Goal: Find specific page/section: Find specific page/section

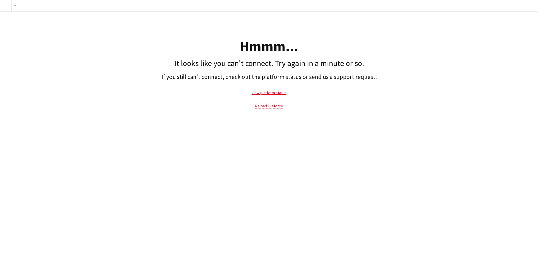
click at [274, 107] on link "Reload liveforce" at bounding box center [269, 106] width 28 height 5
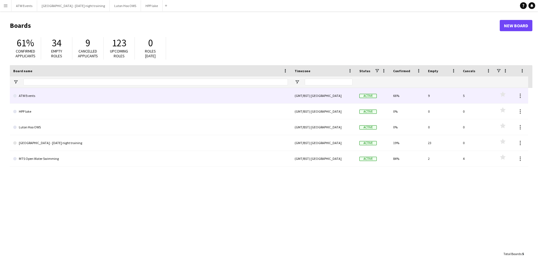
click at [69, 98] on link "ATW Events" at bounding box center [150, 96] width 275 height 16
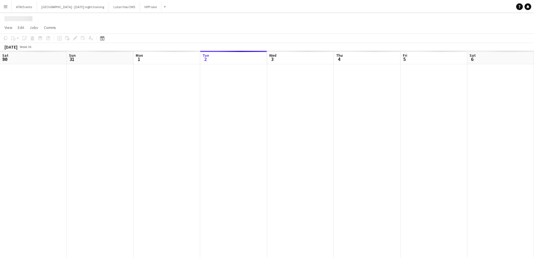
scroll to position [0, 134]
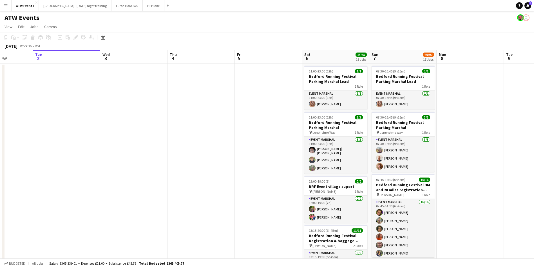
drag, startPoint x: 269, startPoint y: 170, endPoint x: 167, endPoint y: 156, distance: 103.1
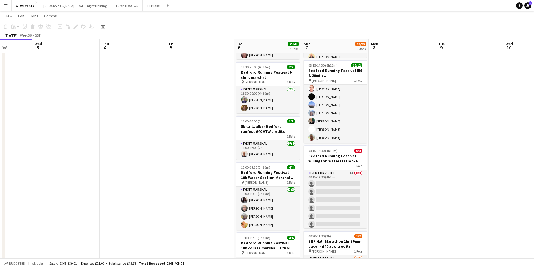
scroll to position [336, 0]
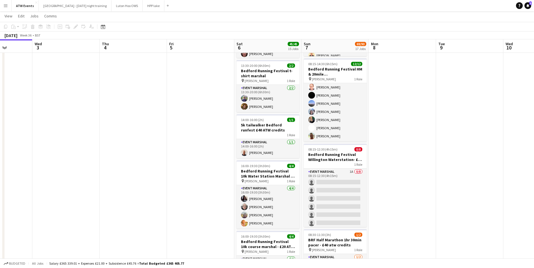
drag, startPoint x: 340, startPoint y: 184, endPoint x: 408, endPoint y: 218, distance: 75.9
click at [408, 218] on app-date-cell at bounding box center [402, 259] width 67 height 1065
